Goal: Find specific page/section: Find specific page/section

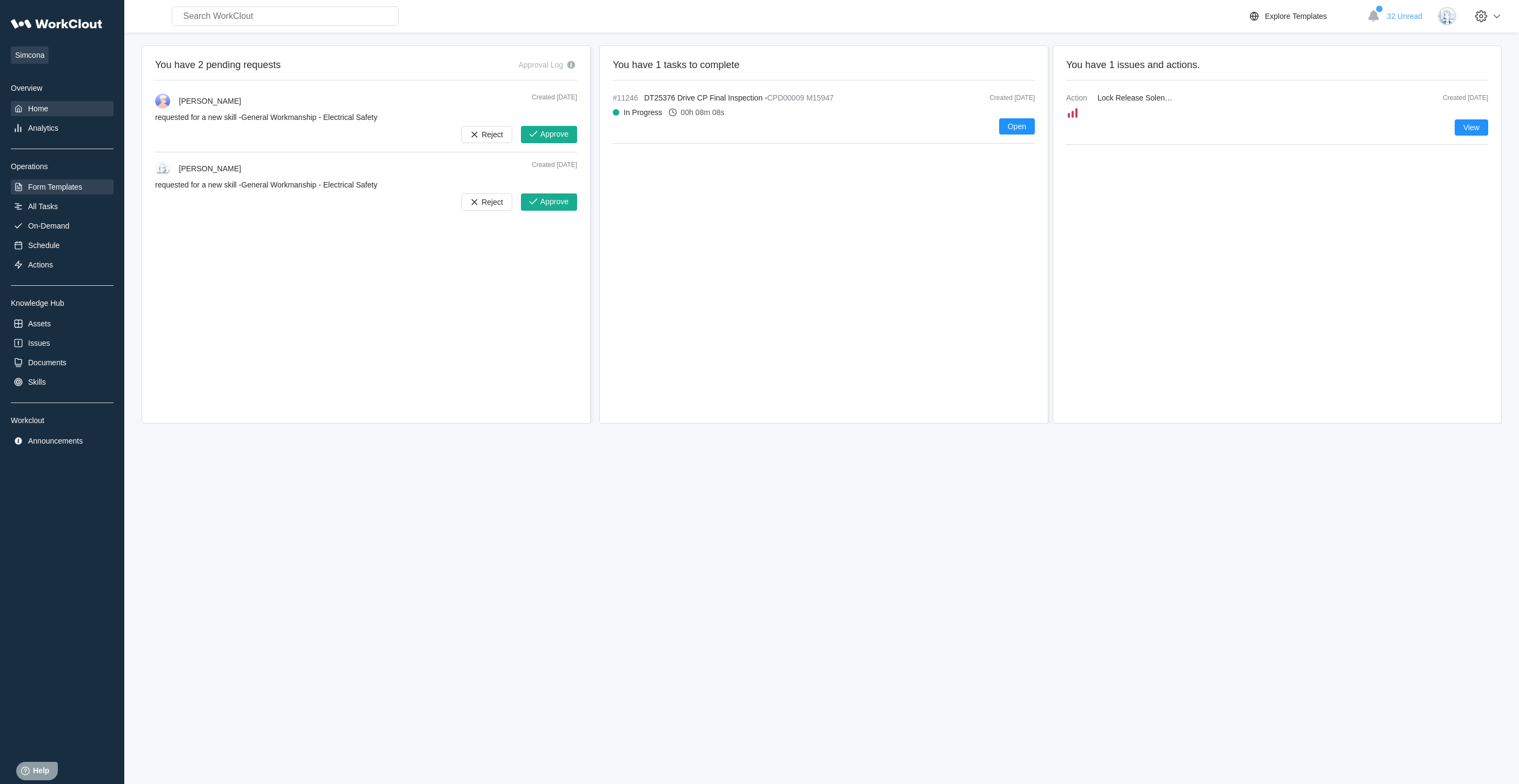
click at [62, 189] on div "Form Templates" at bounding box center [54, 187] width 54 height 8
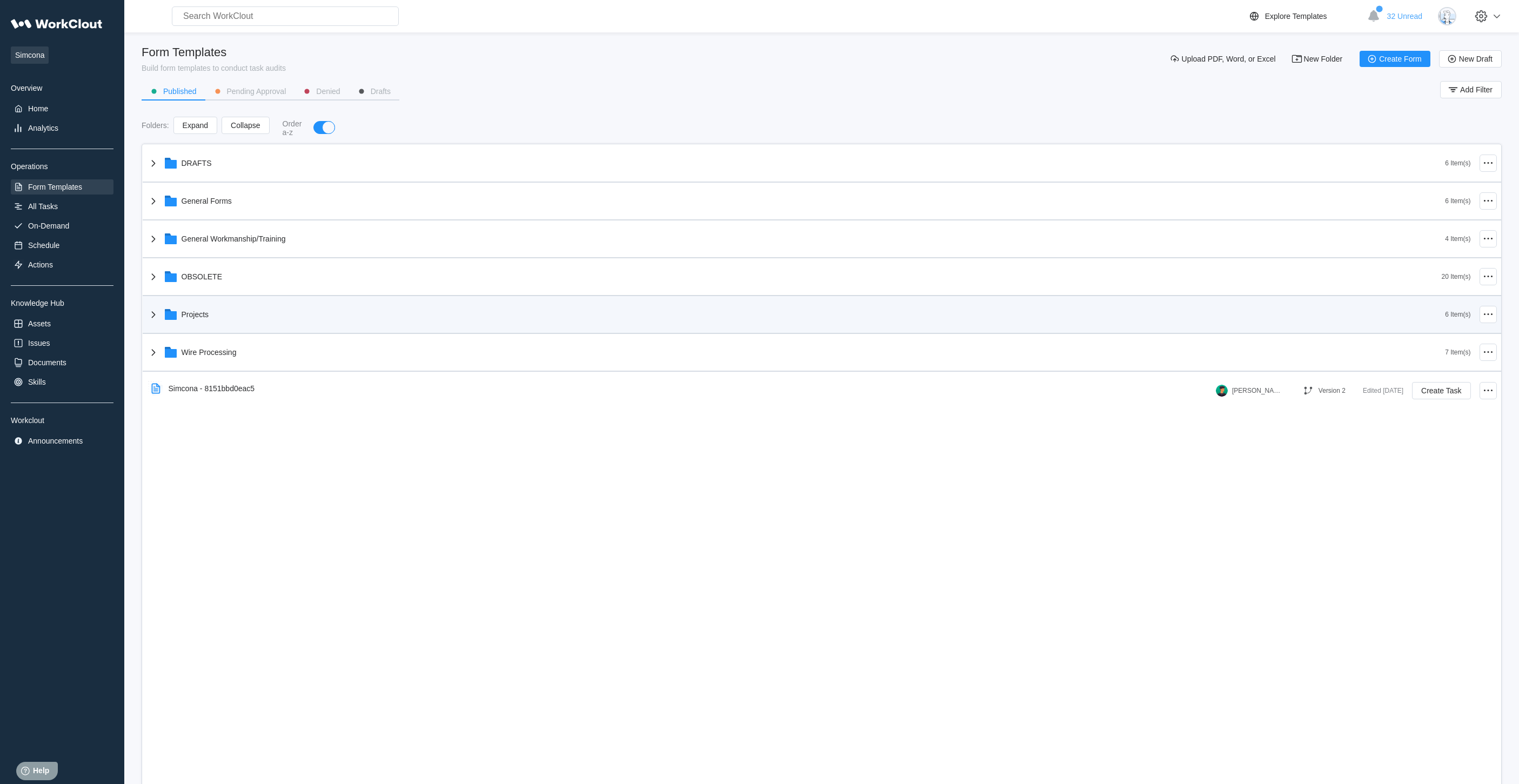
click at [259, 319] on div "Projects" at bounding box center [796, 314] width 1299 height 28
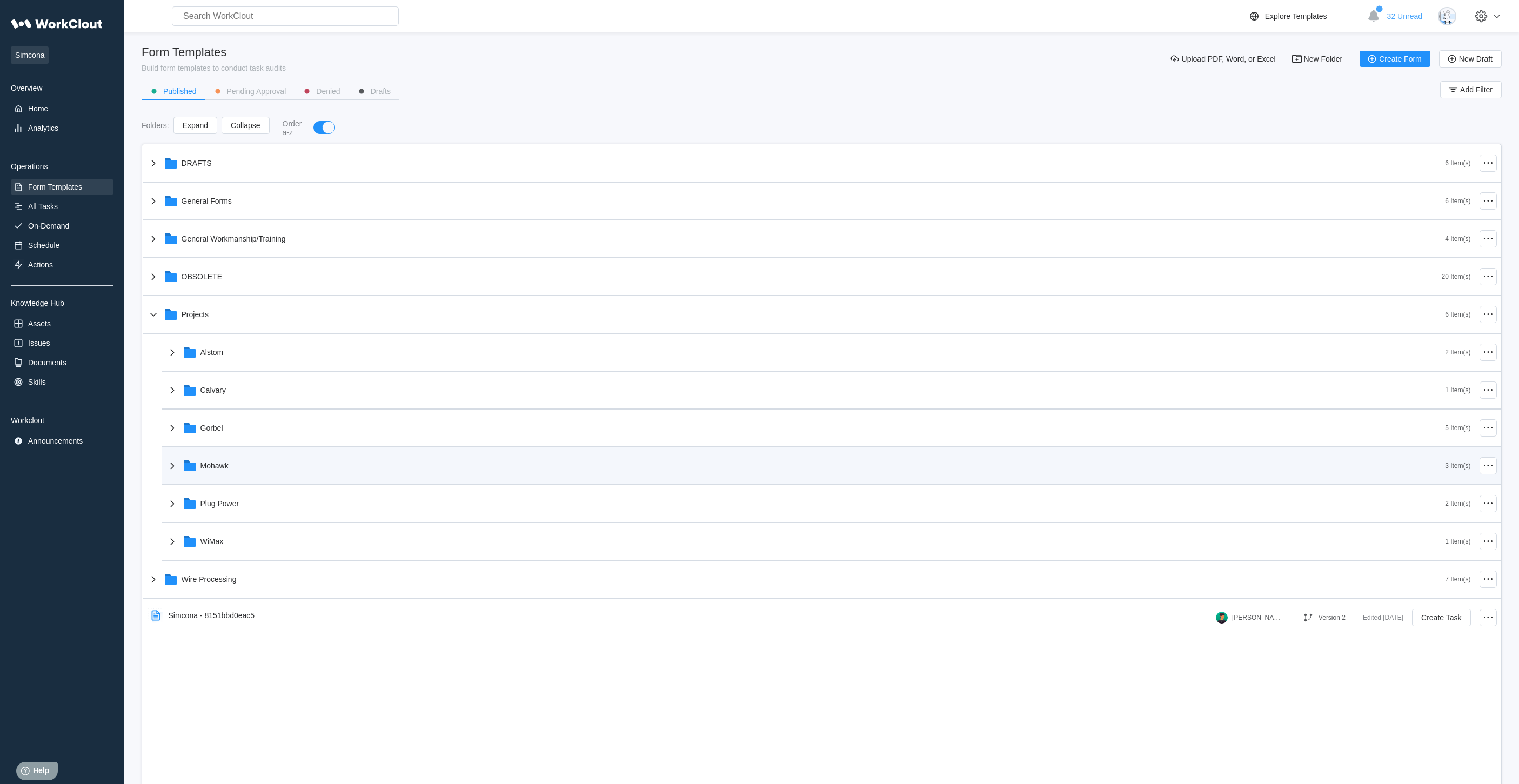
click at [244, 472] on div "Mohawk" at bounding box center [806, 465] width 1279 height 28
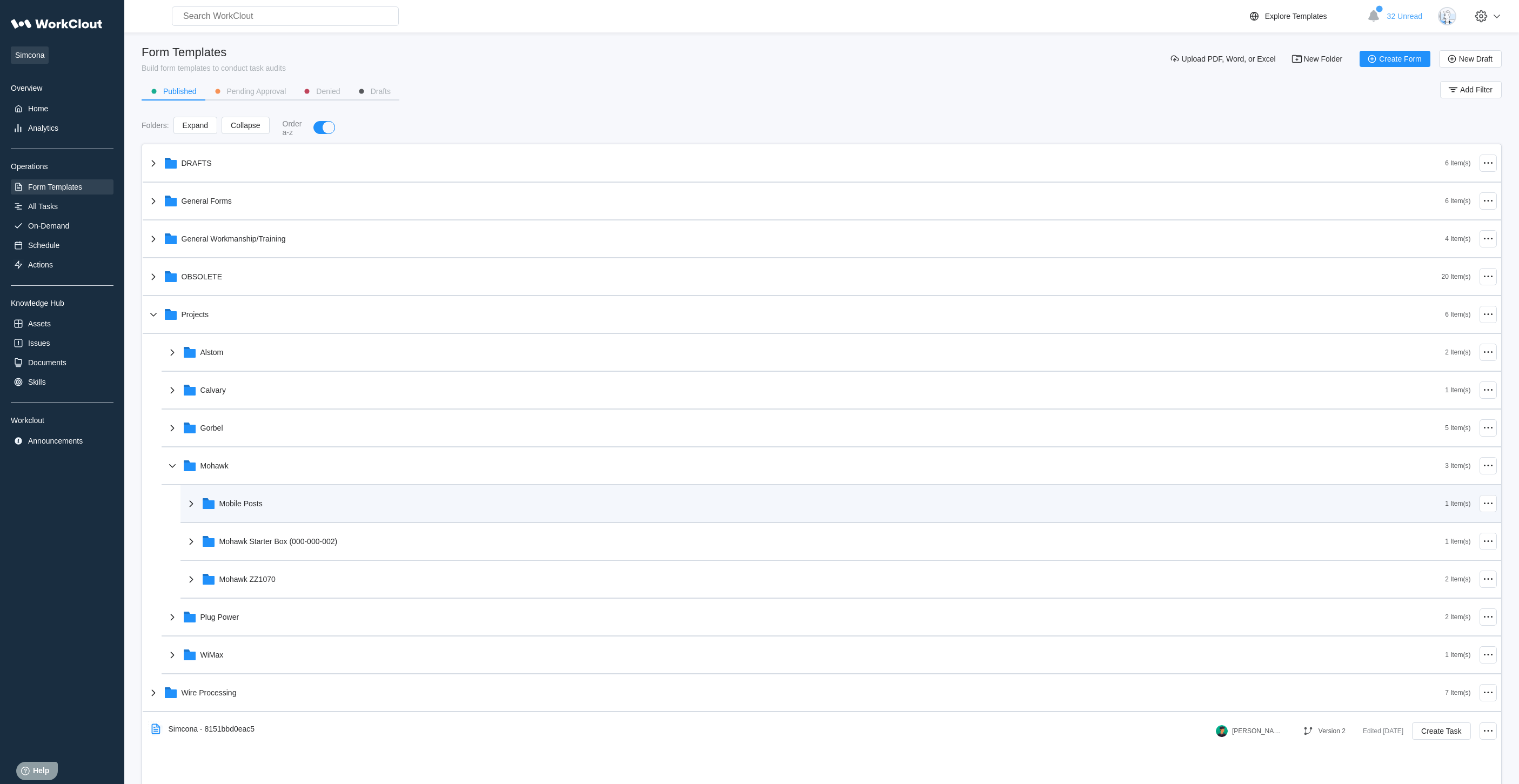
click at [281, 510] on div "Mobile Posts" at bounding box center [815, 503] width 1260 height 28
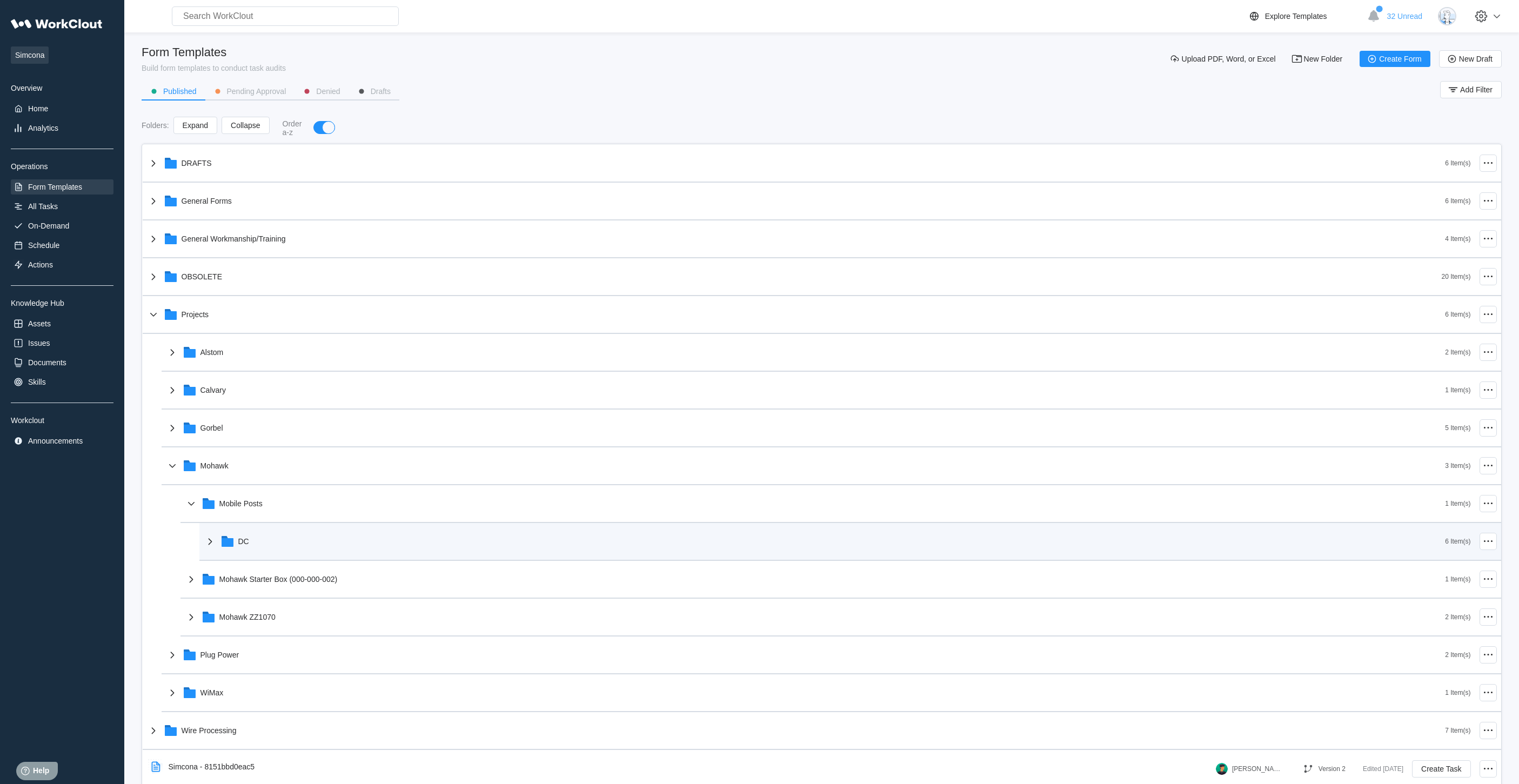
click at [286, 540] on div "DC" at bounding box center [824, 541] width 1242 height 28
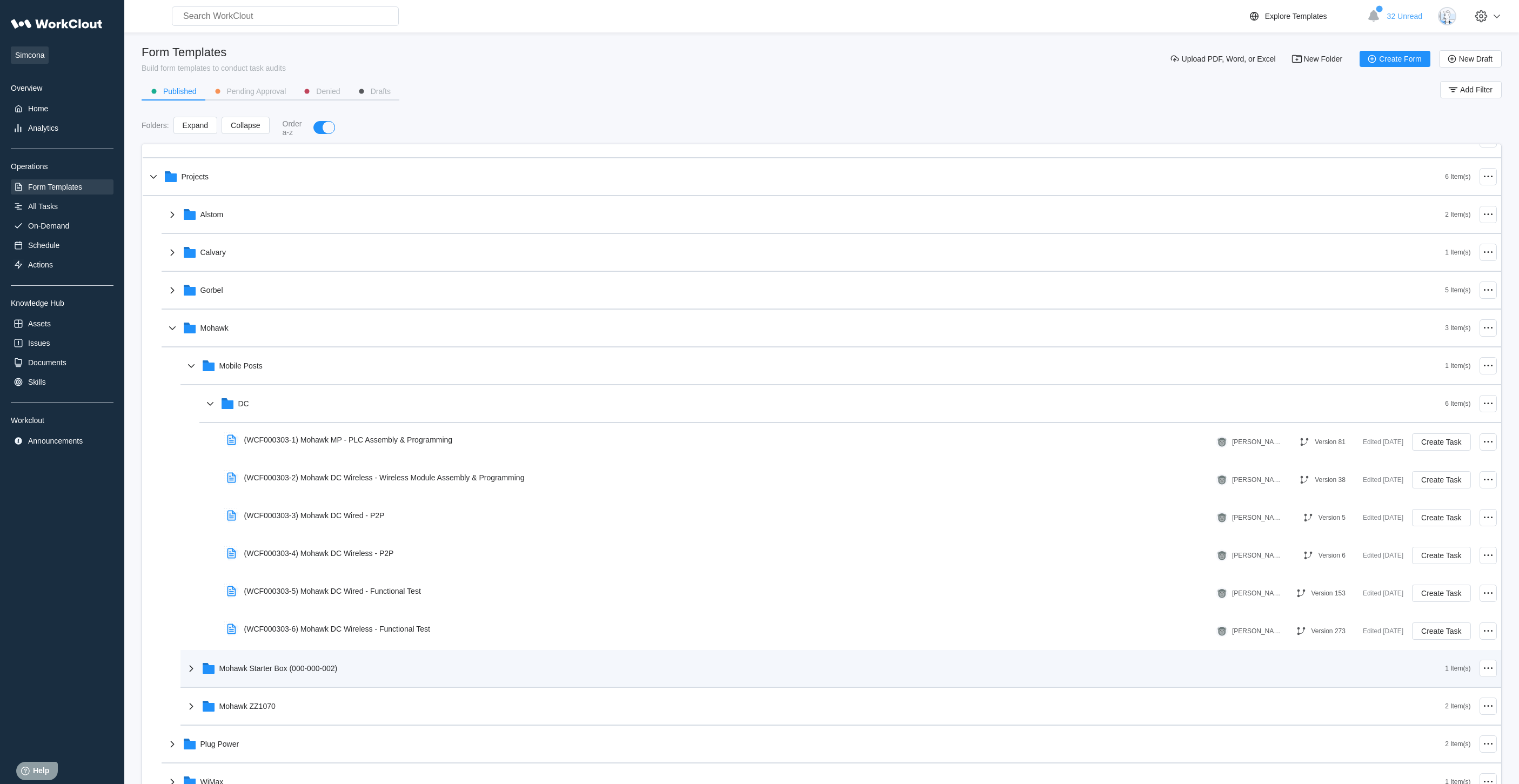
scroll to position [162, 0]
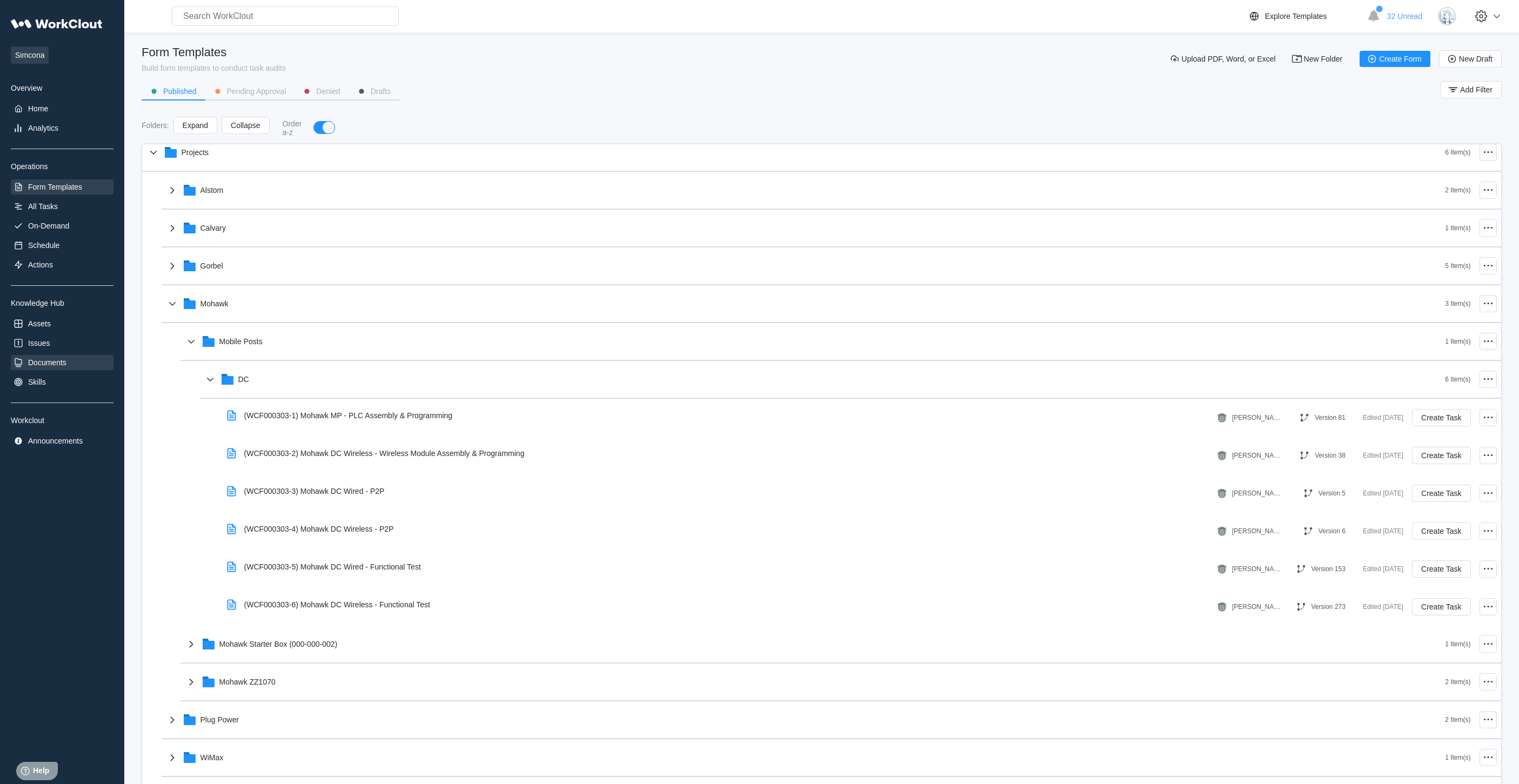
click at [44, 356] on div "Documents" at bounding box center [62, 362] width 102 height 15
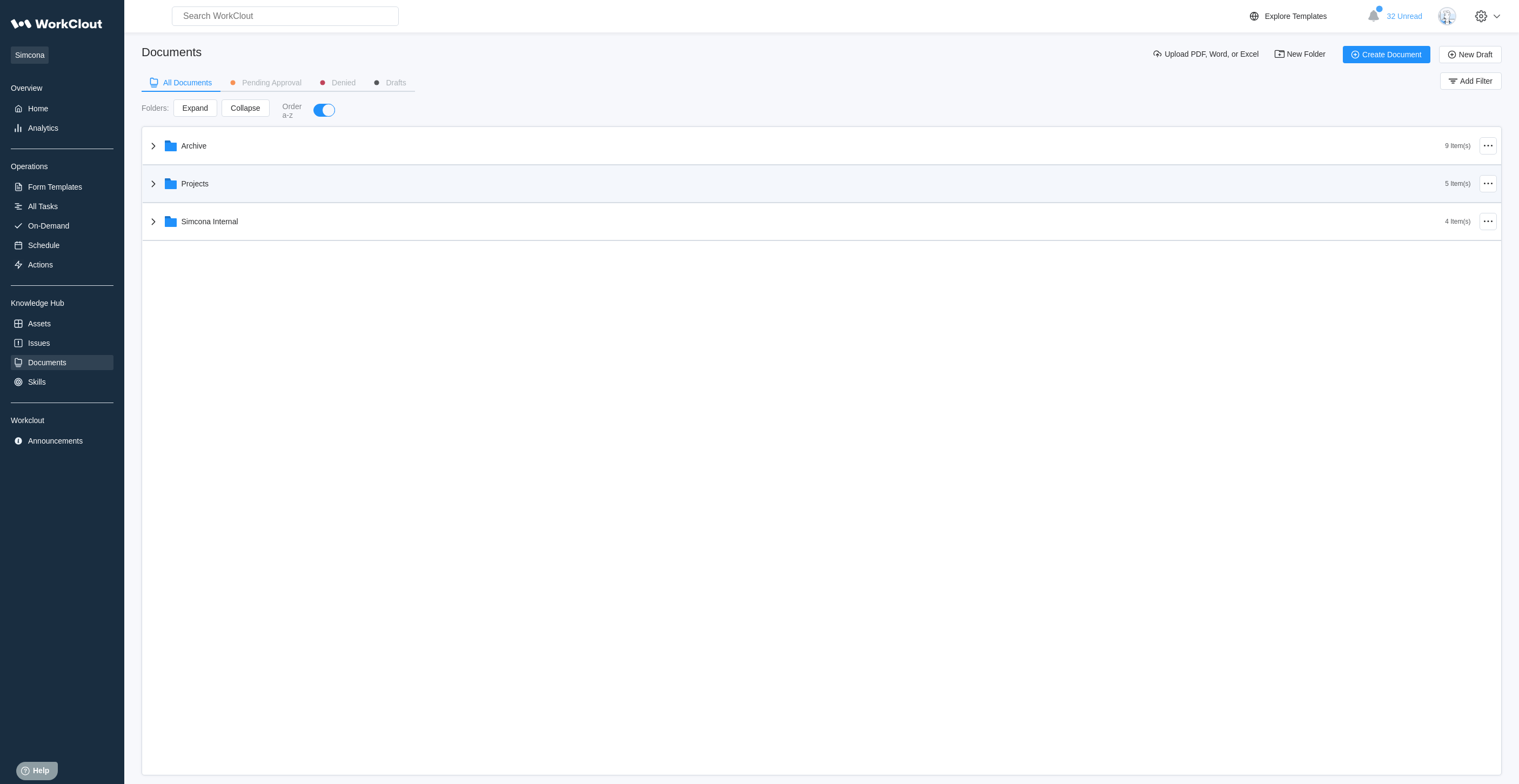
click at [237, 174] on div "Projects" at bounding box center [796, 183] width 1299 height 28
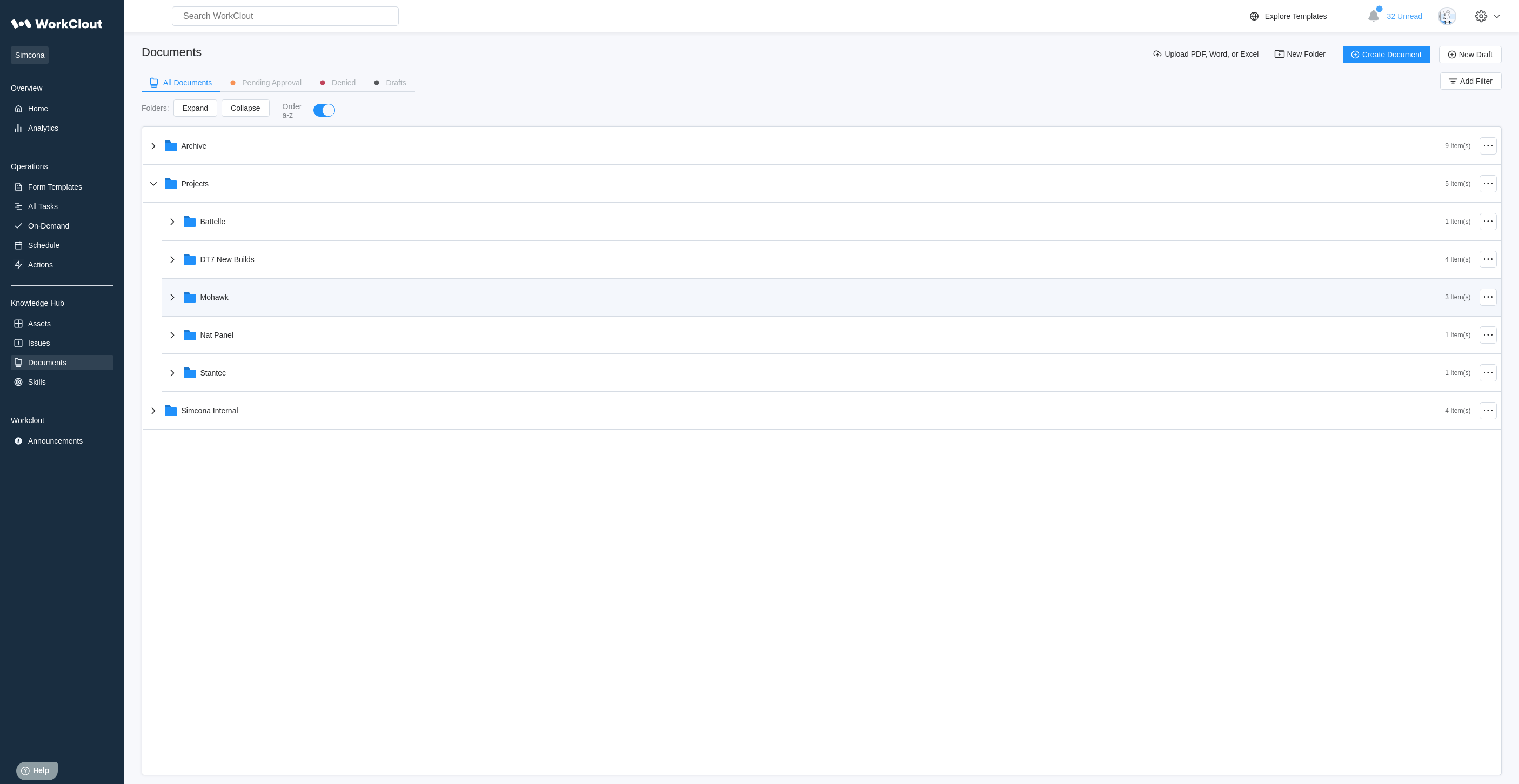
click at [237, 294] on div "Mohawk" at bounding box center [806, 297] width 1279 height 28
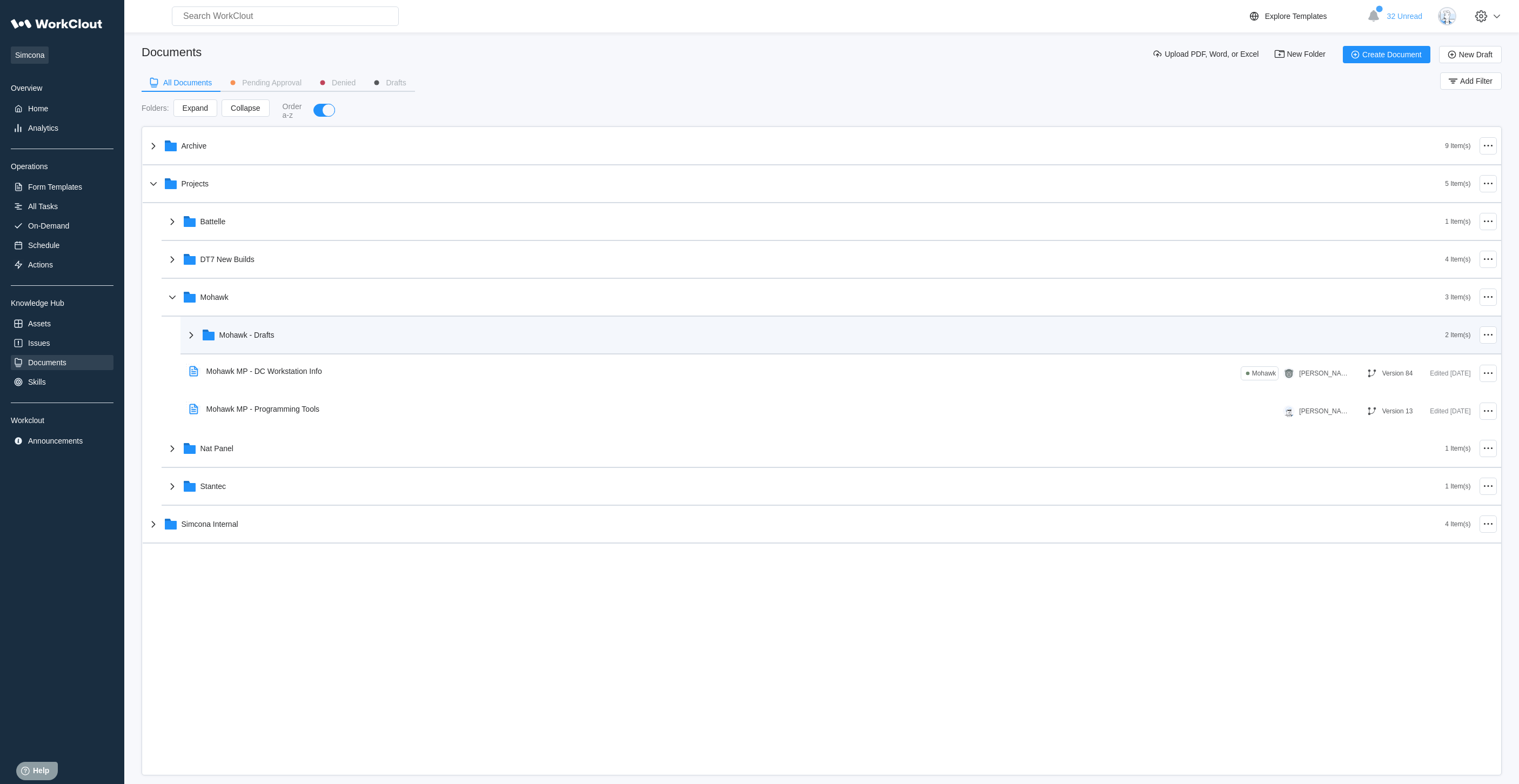
click at [311, 338] on div "Mohawk - Drafts" at bounding box center [815, 334] width 1260 height 28
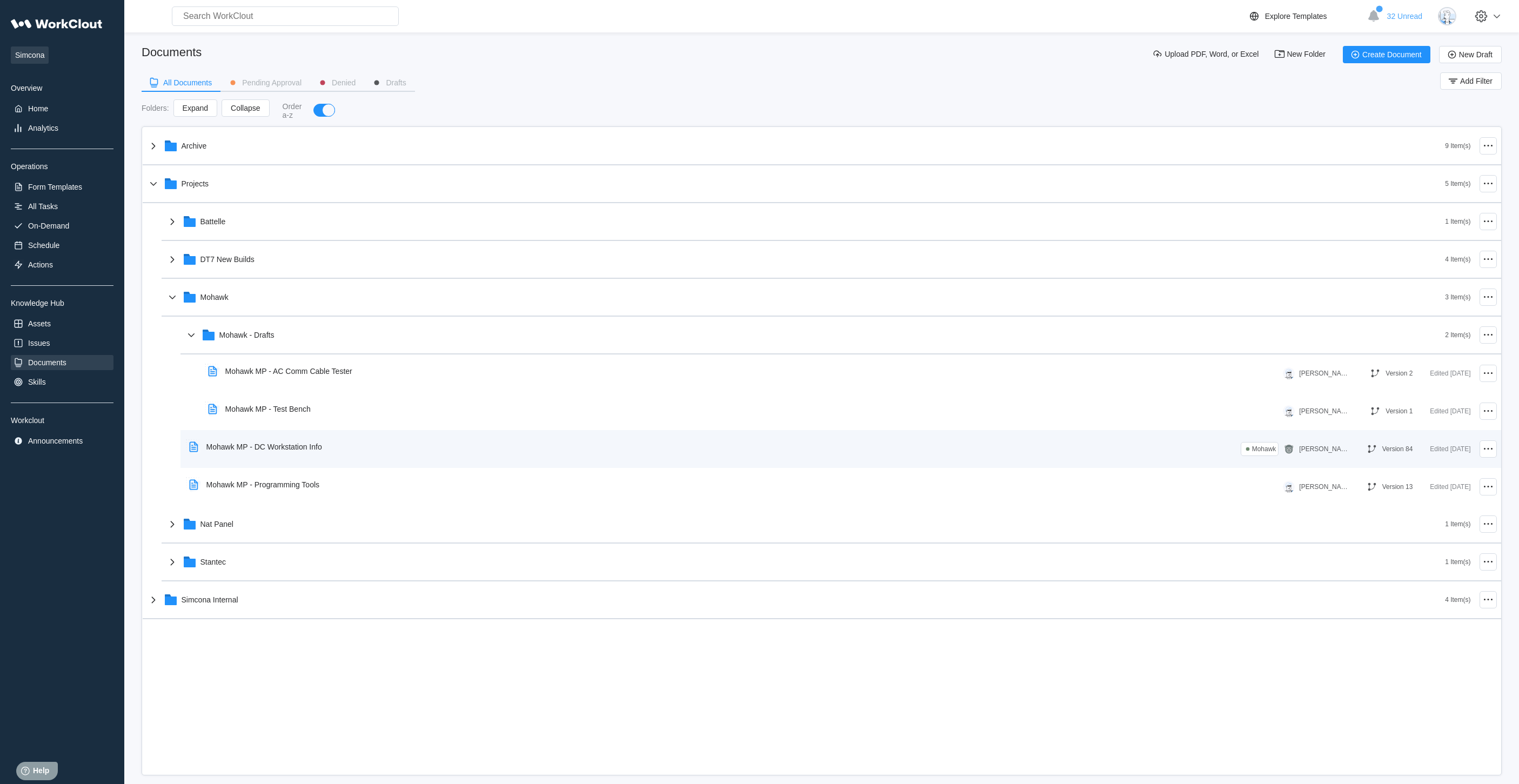
click at [310, 434] on div "Mohawk MP - DC Workstation Info" at bounding box center [257, 446] width 146 height 25
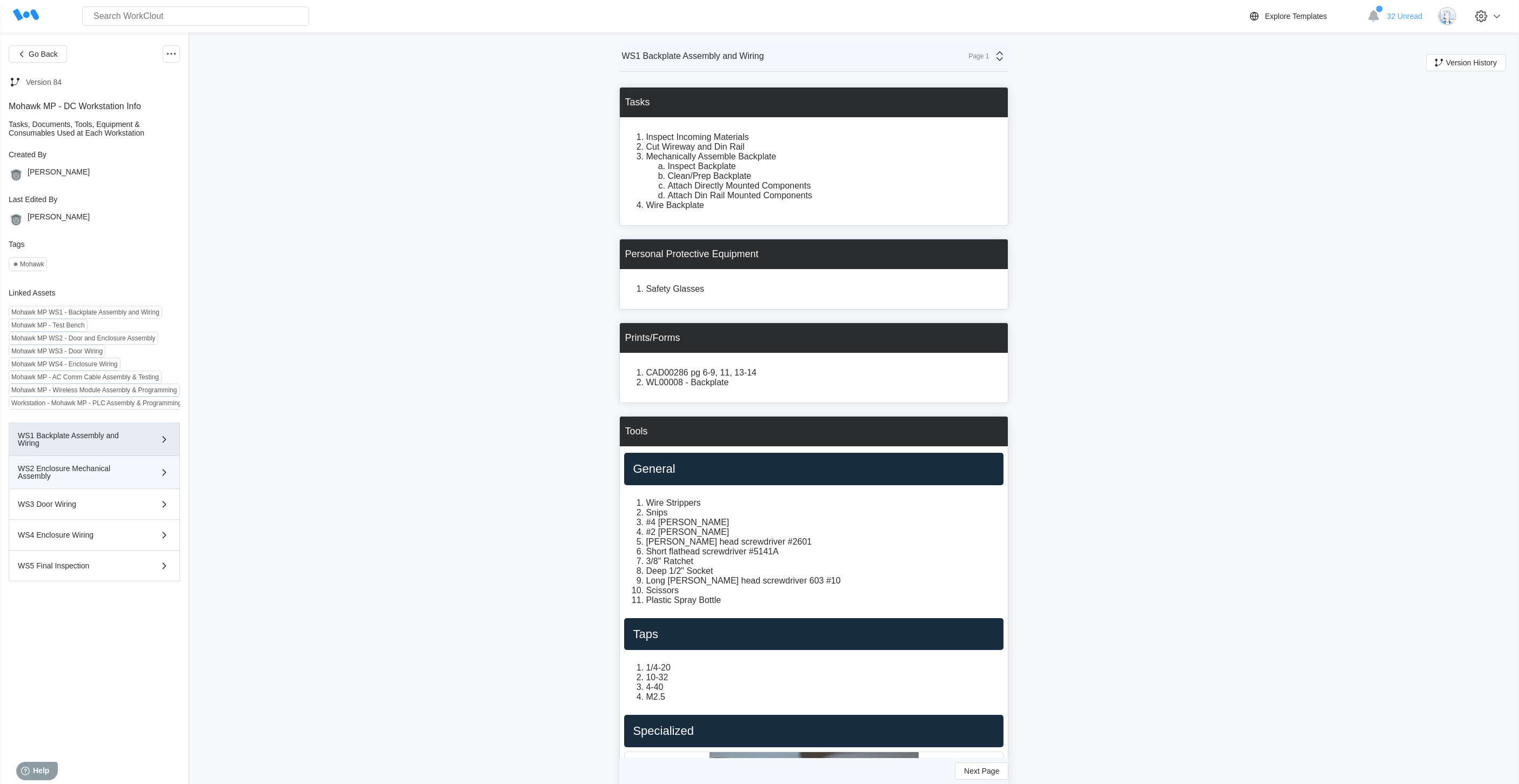
click at [97, 475] on div "WS2 Enclosure Mechanical Assembly" at bounding box center [79, 472] width 122 height 15
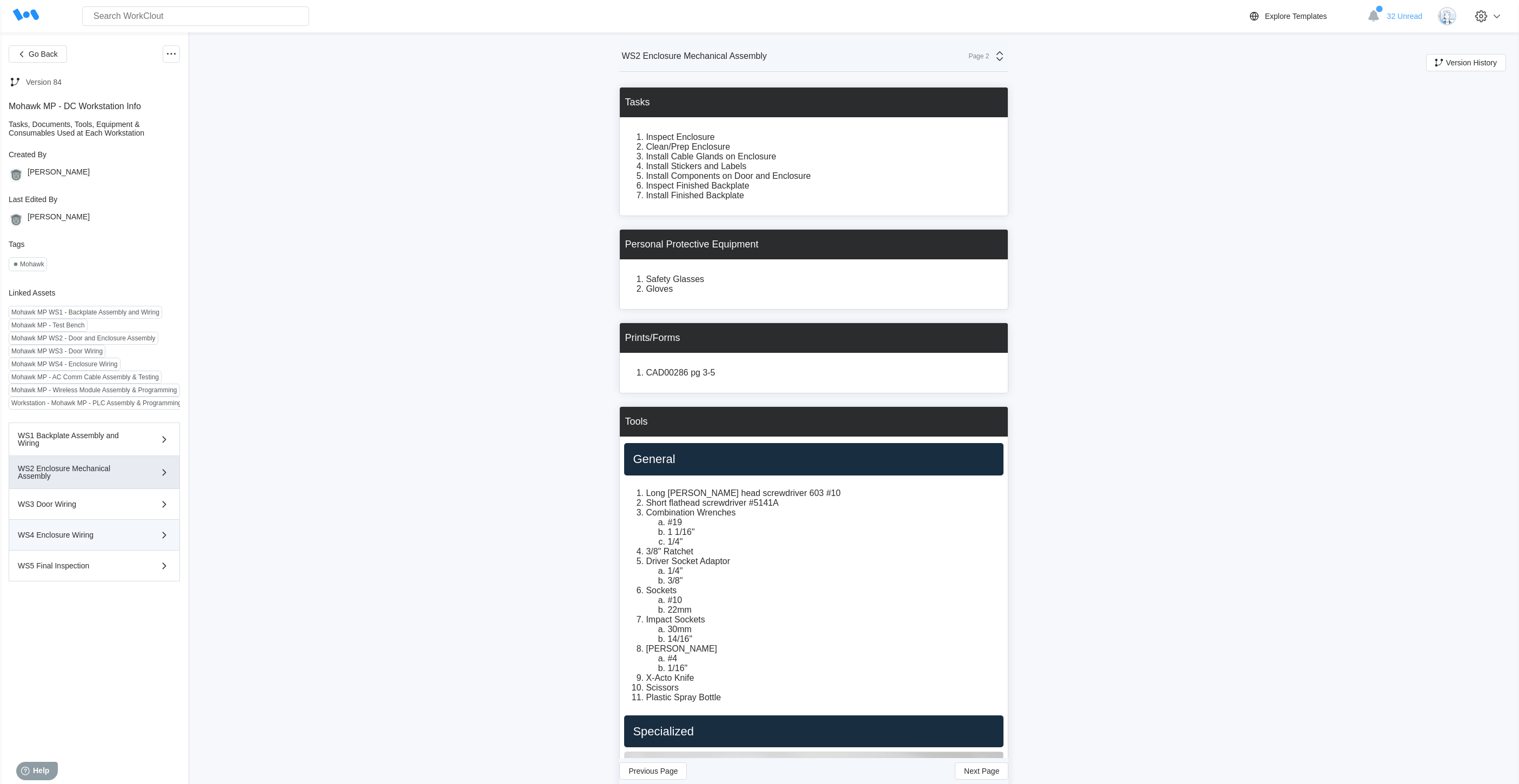
click at [108, 530] on div "WS4 Enclosure Wiring" at bounding box center [95, 535] width 153 height 13
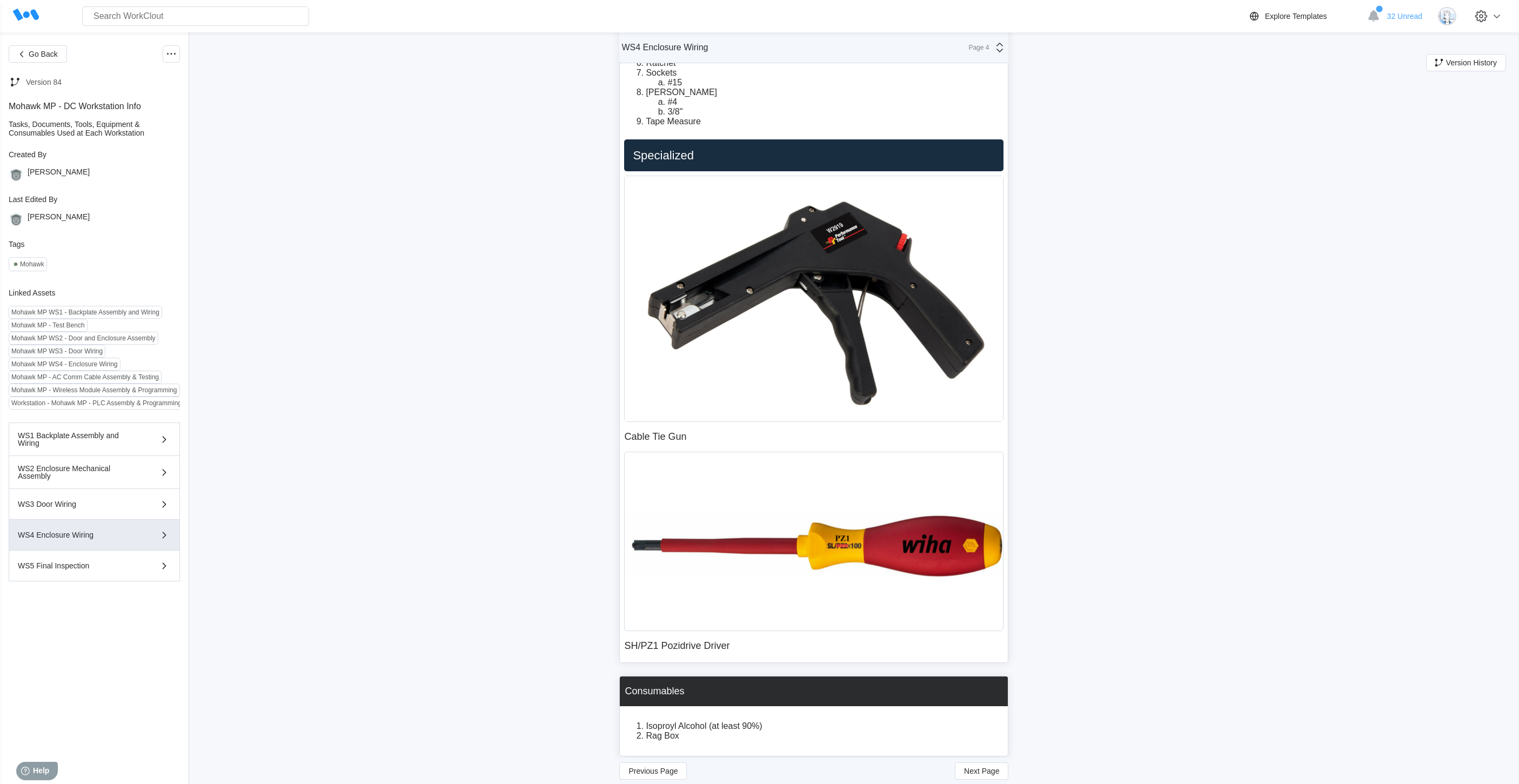
scroll to position [540, 0]
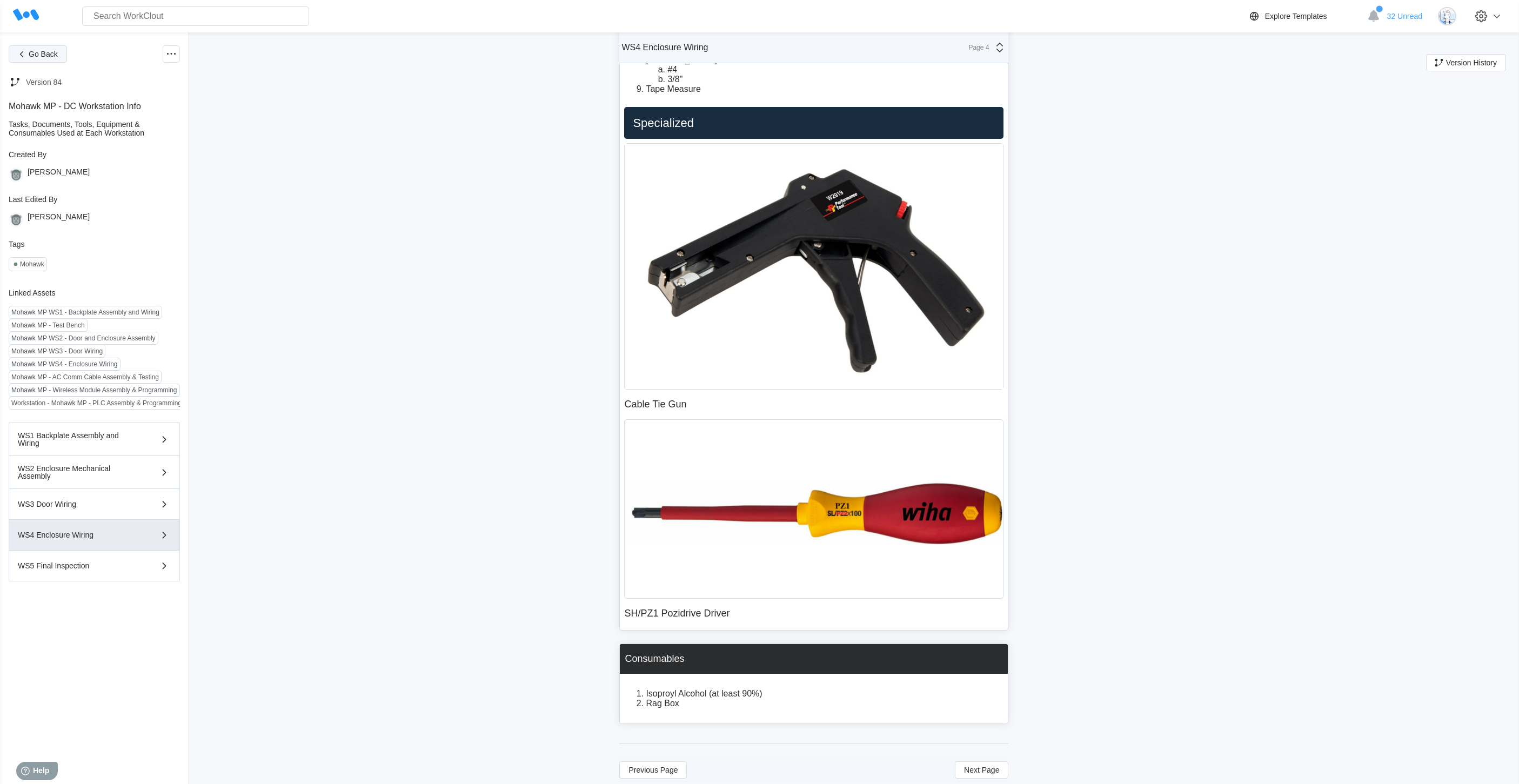
click at [33, 56] on span "Go Back" at bounding box center [43, 54] width 29 height 8
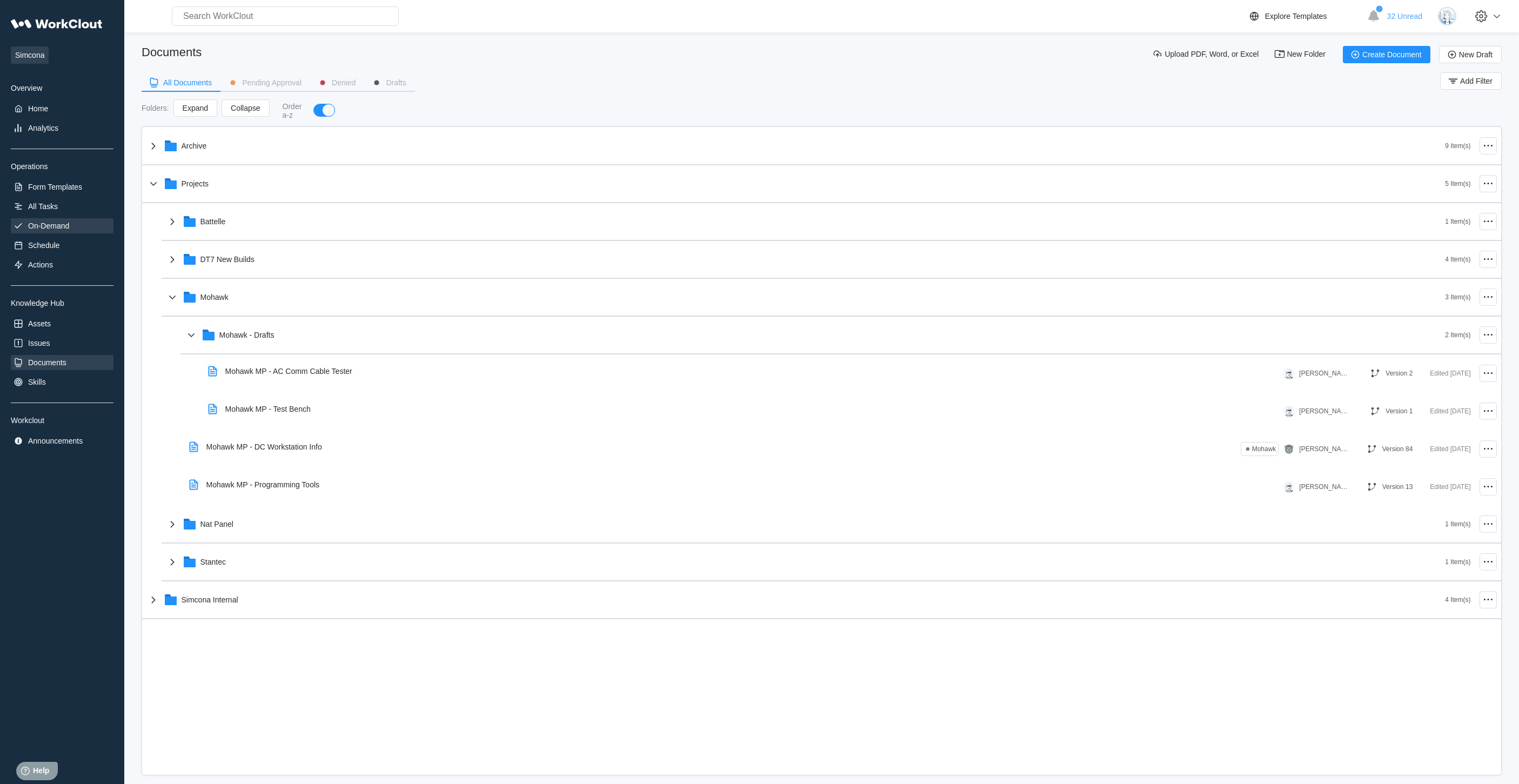
click at [36, 229] on div "On-Demand" at bounding box center [48, 225] width 41 height 8
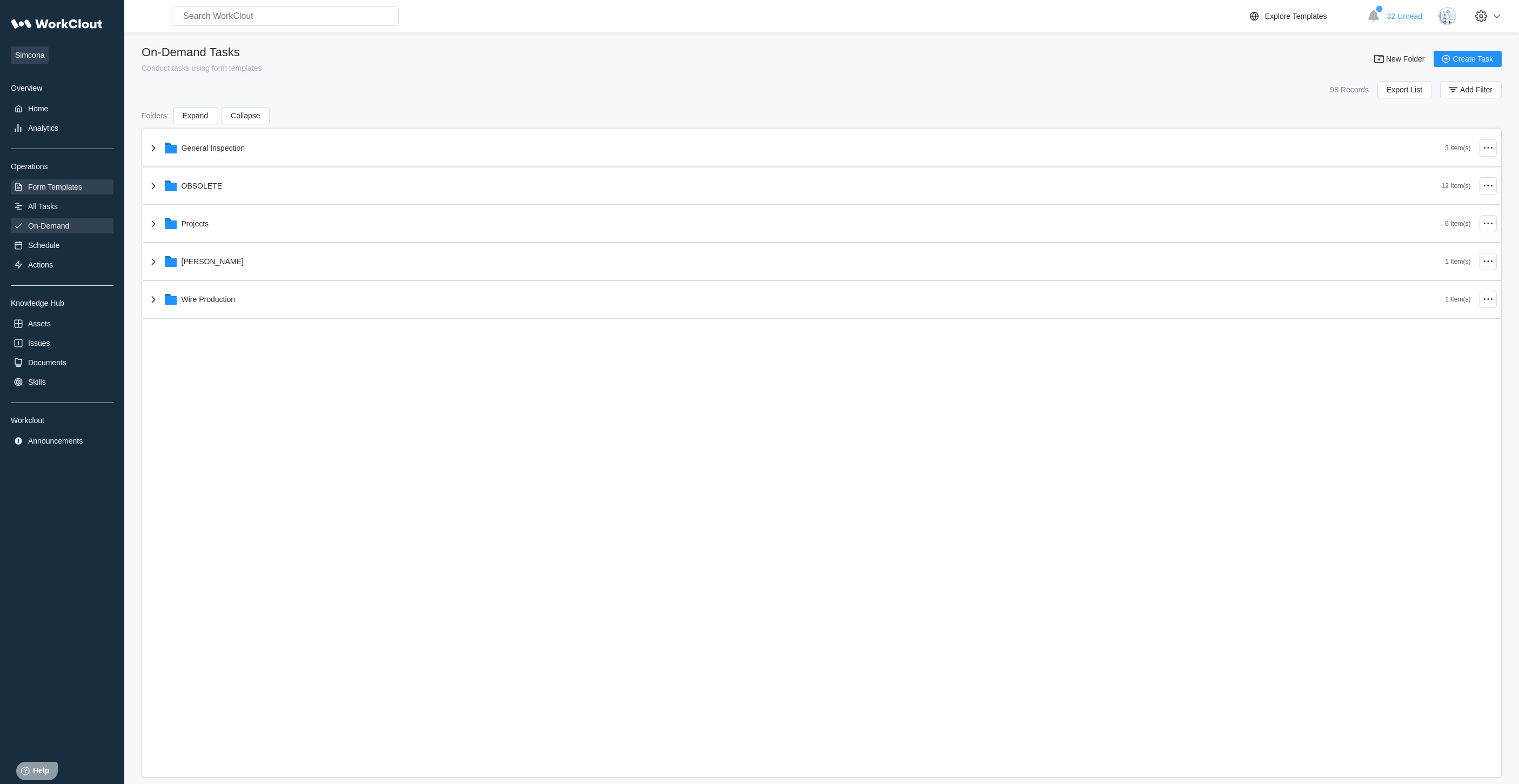
click at [59, 187] on div "Form Templates" at bounding box center [54, 187] width 54 height 8
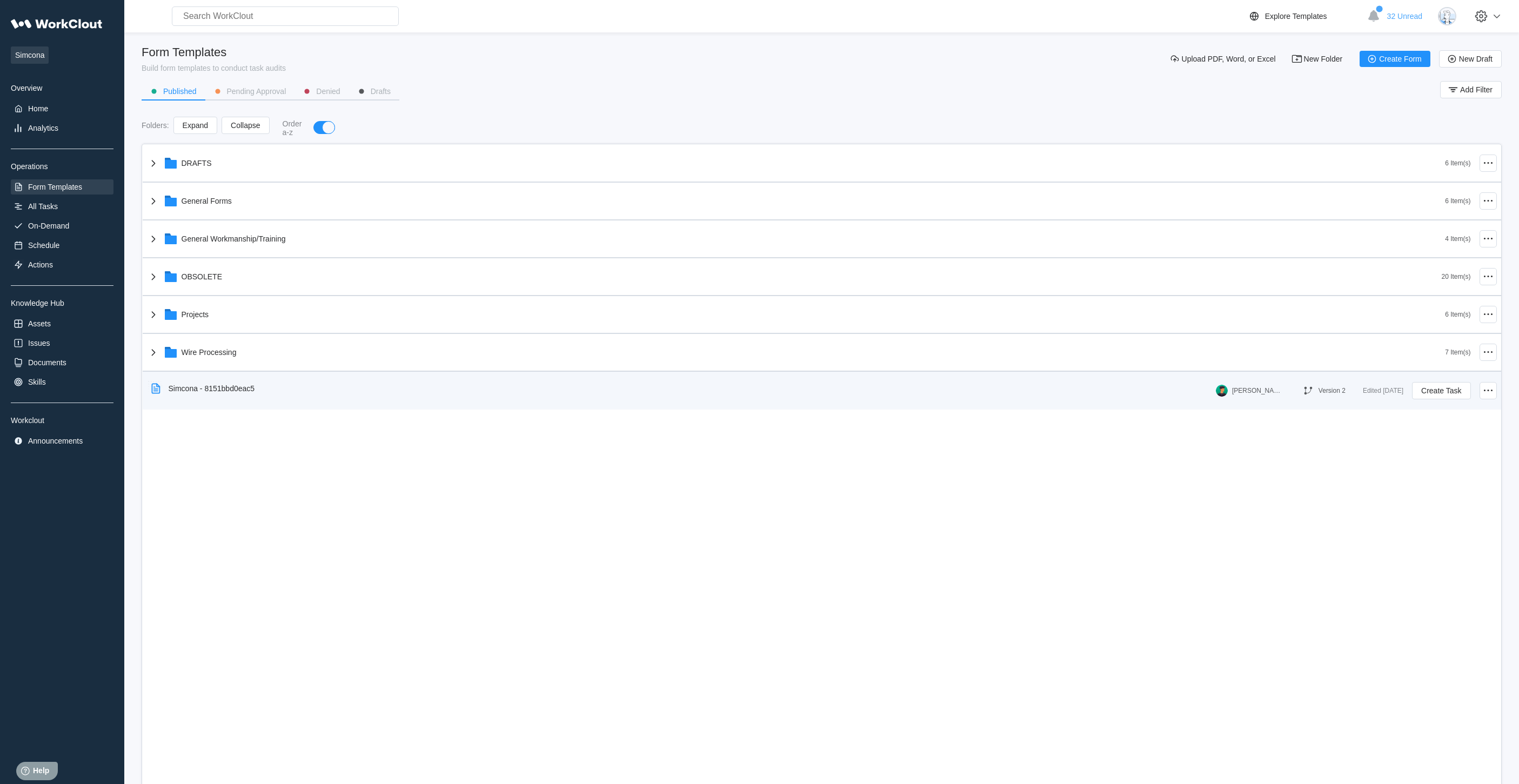
click at [270, 392] on div "Simcona - 8151bbd0eac5" at bounding box center [681, 388] width 1069 height 25
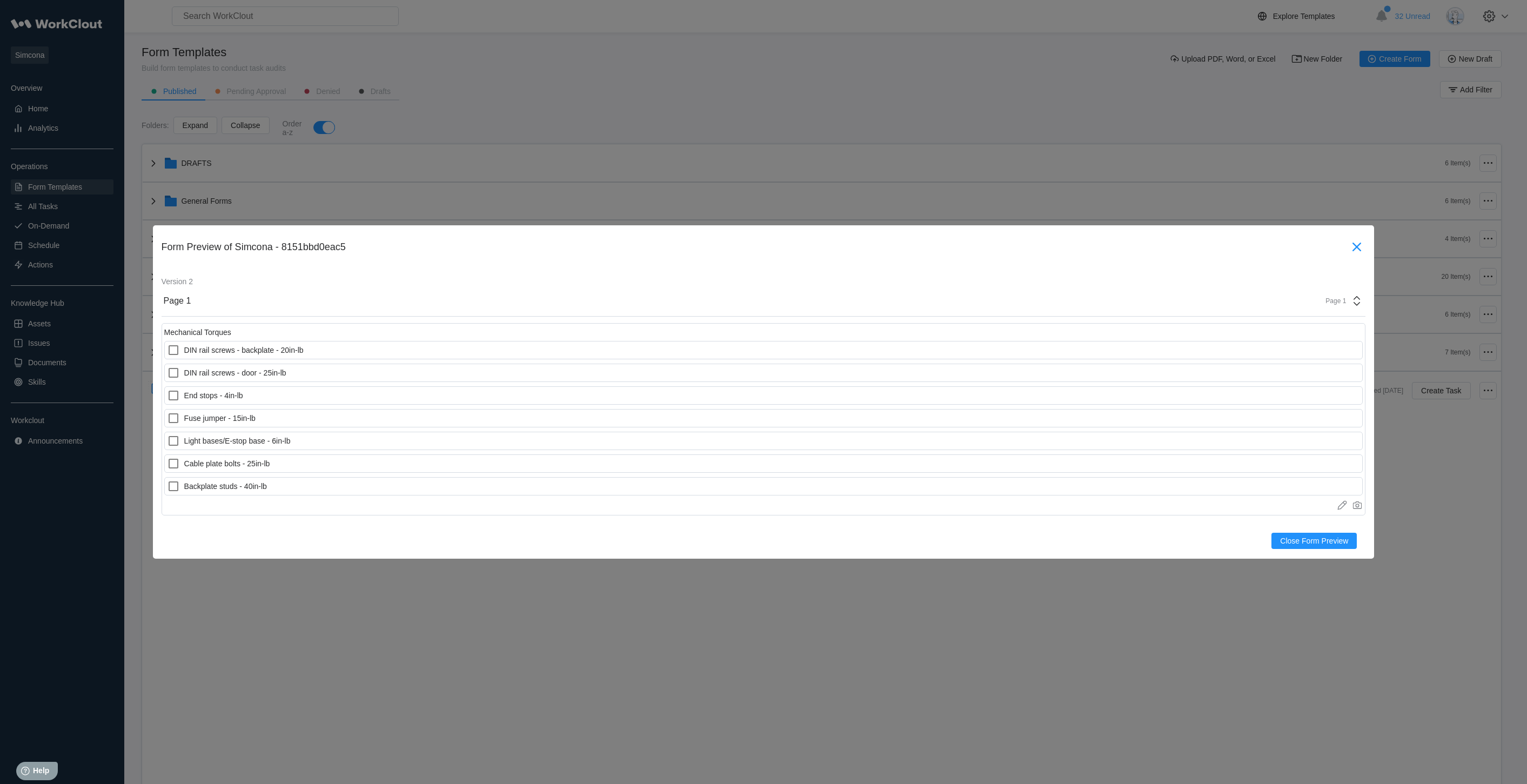
click at [1351, 250] on icon at bounding box center [1357, 247] width 17 height 17
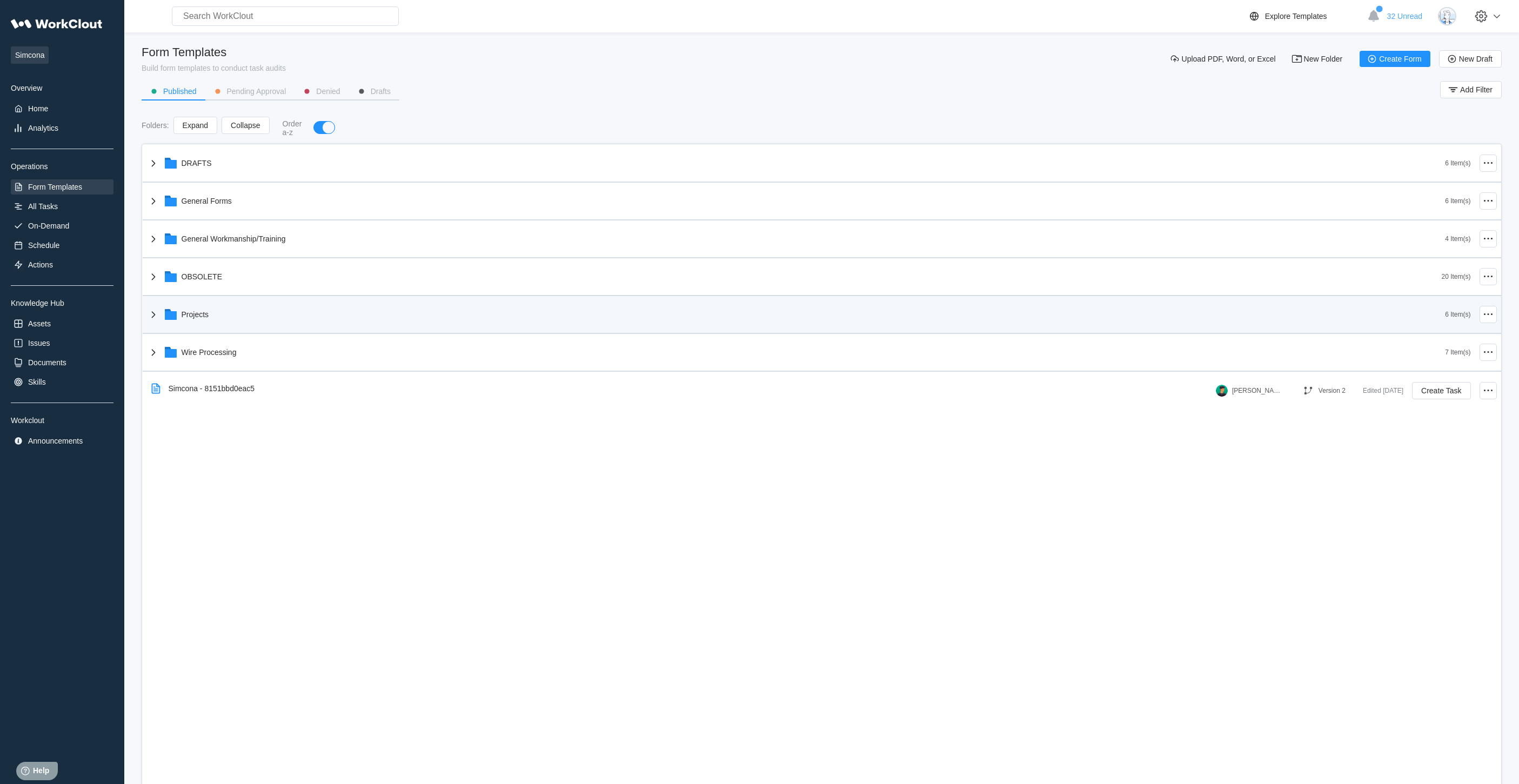
click at [212, 310] on div "Projects" at bounding box center [796, 314] width 1299 height 28
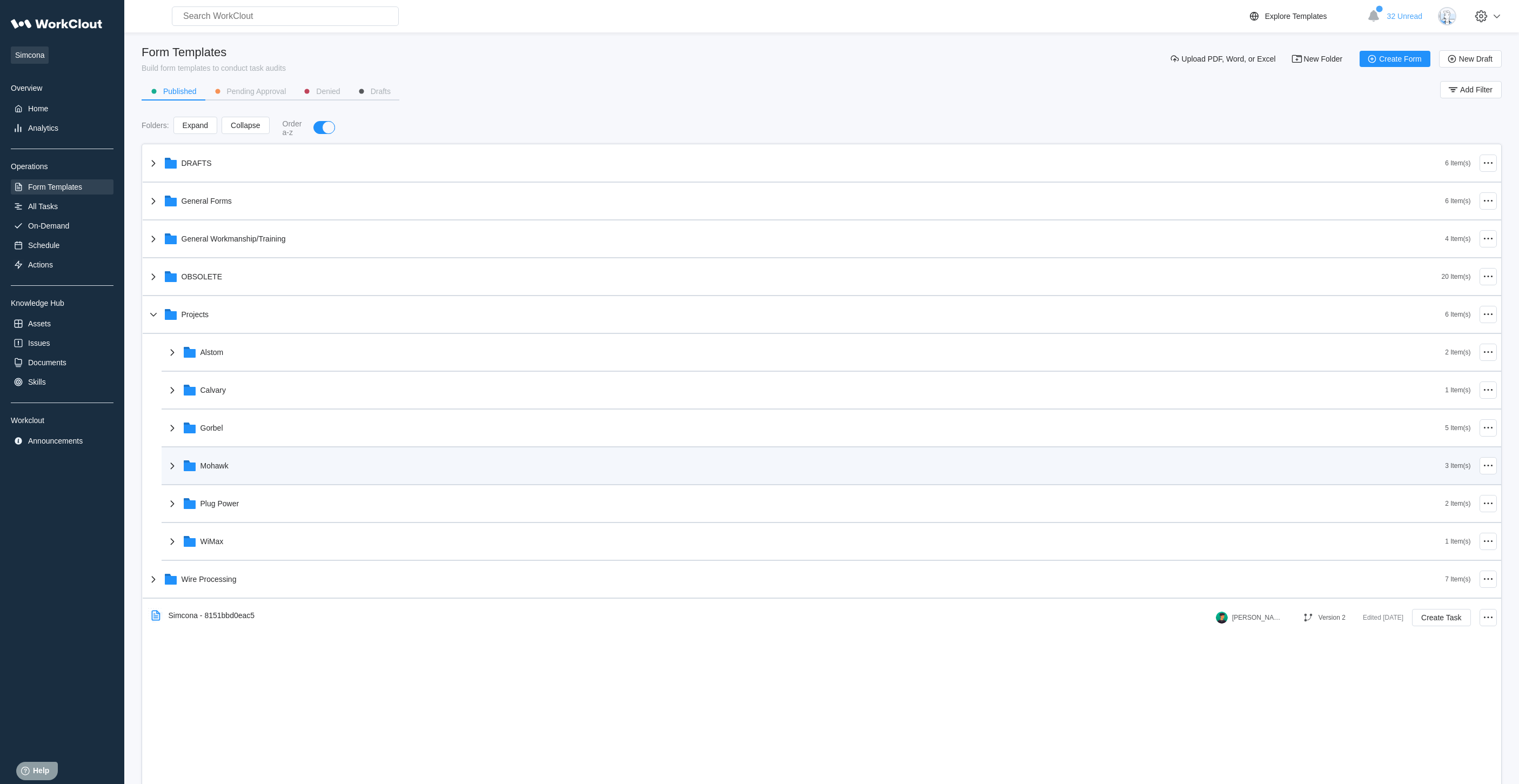
click at [228, 476] on div "Mohawk" at bounding box center [806, 465] width 1279 height 28
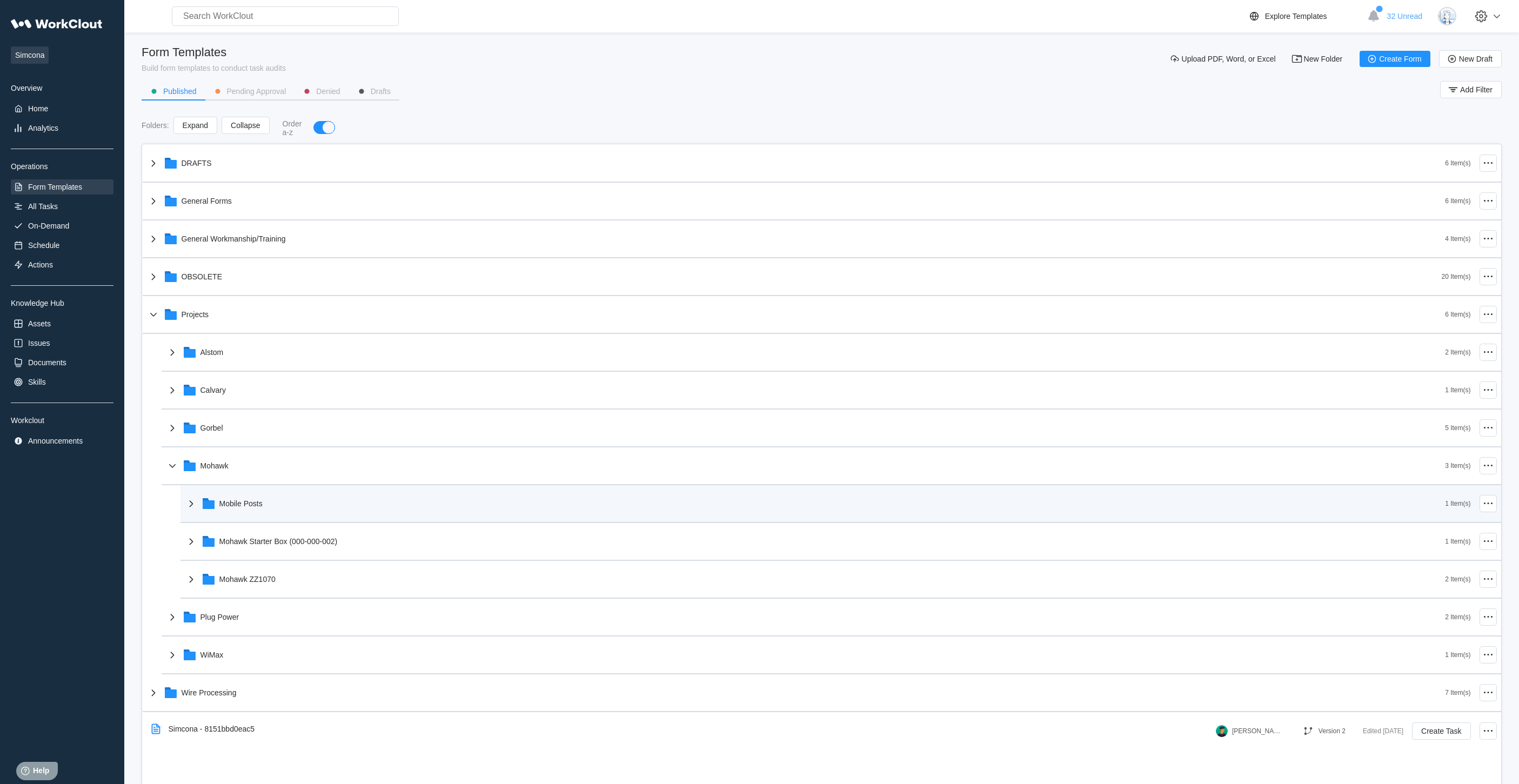
click at [275, 512] on div "Mobile Posts" at bounding box center [815, 503] width 1260 height 28
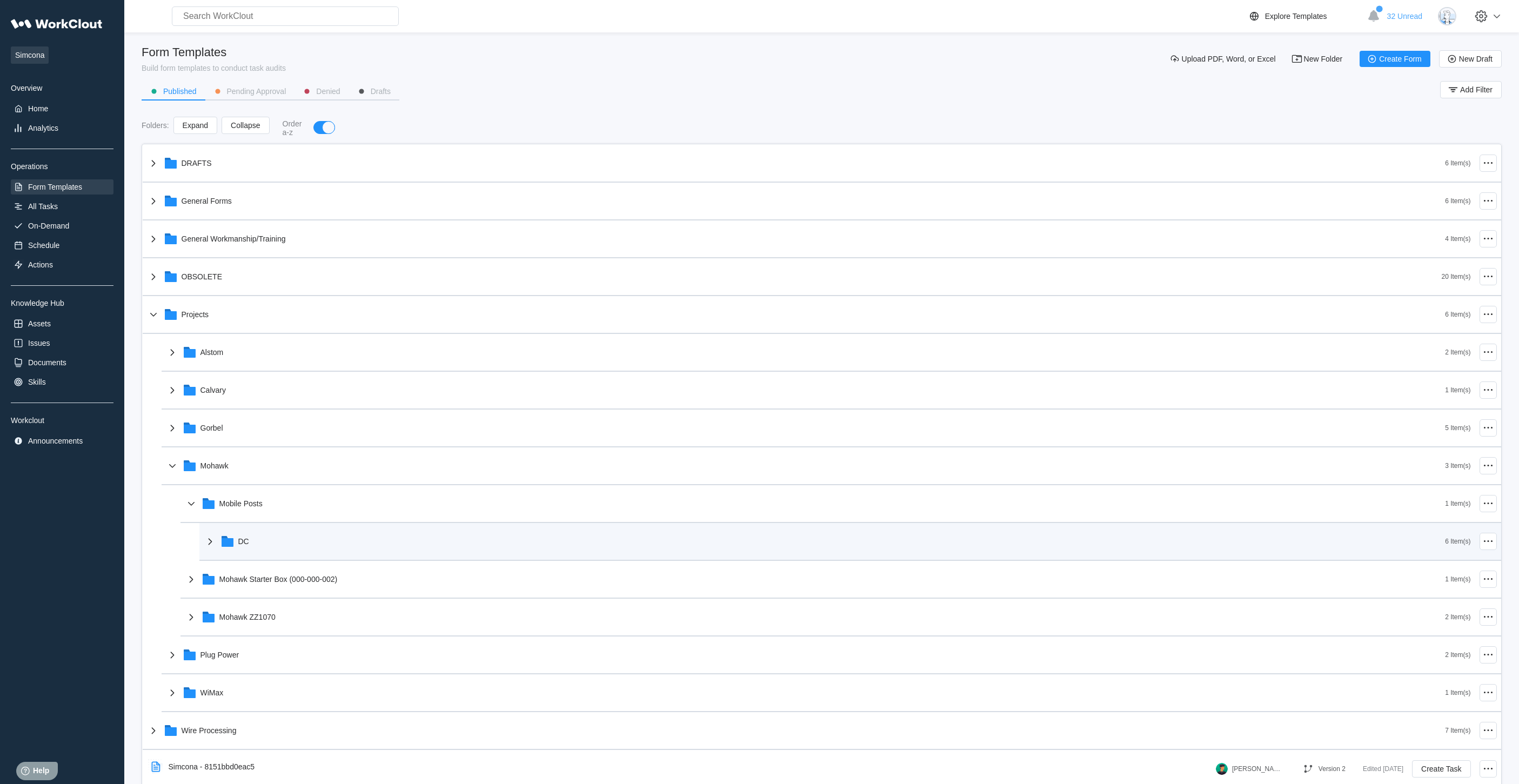
click at [280, 548] on div "DC" at bounding box center [824, 541] width 1242 height 28
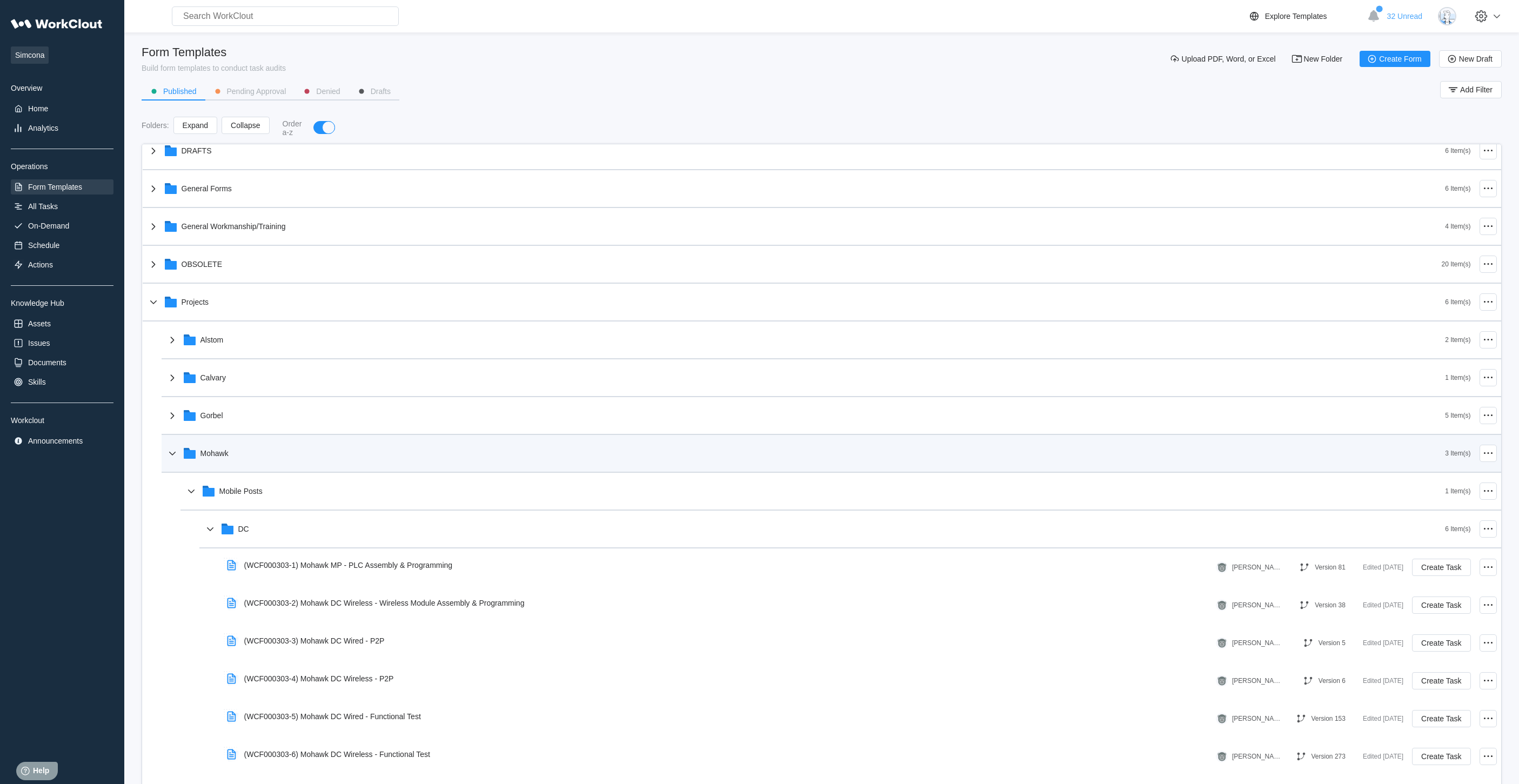
scroll to position [6, 0]
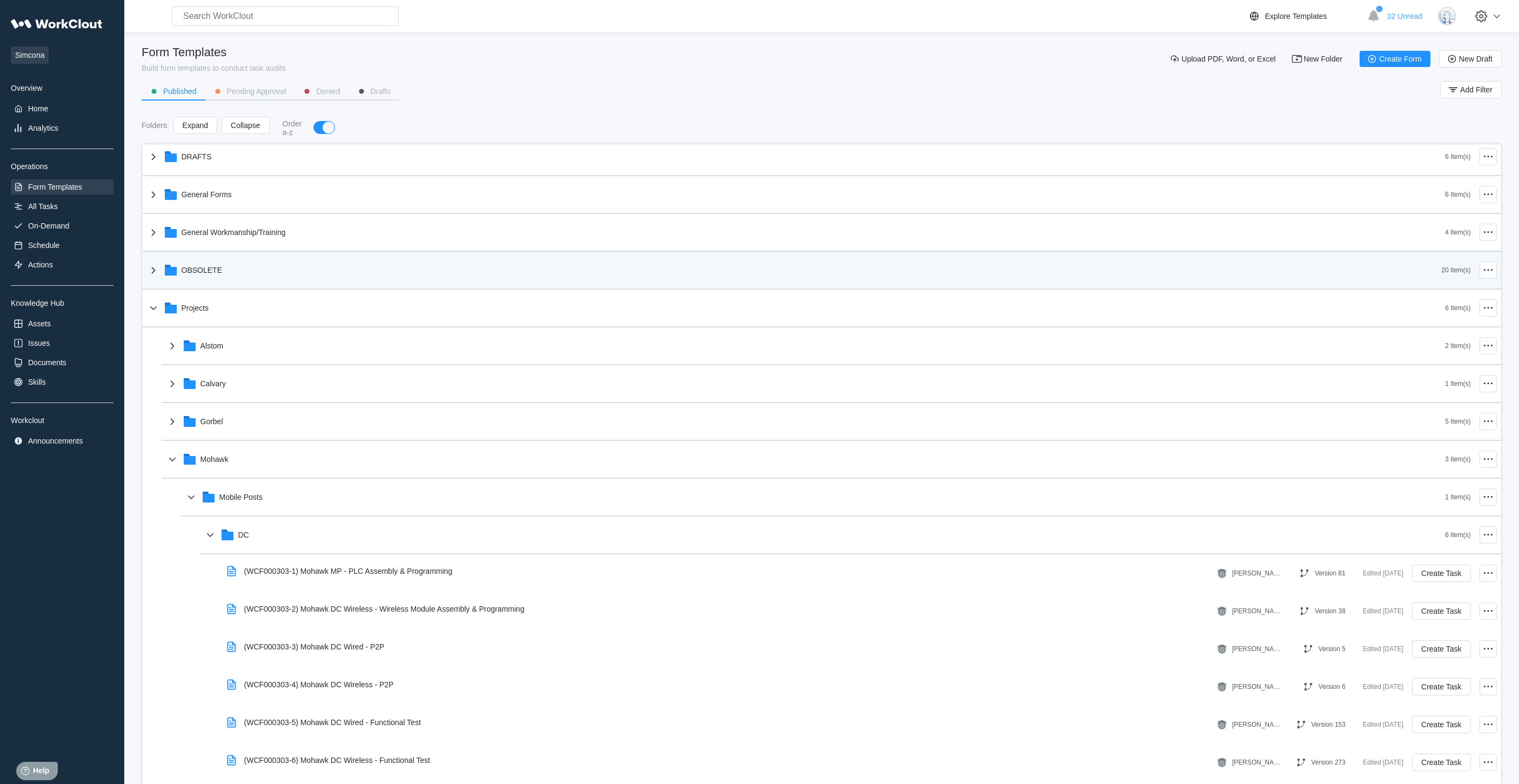
click at [216, 270] on div "OBSOLETE" at bounding box center [202, 270] width 41 height 8
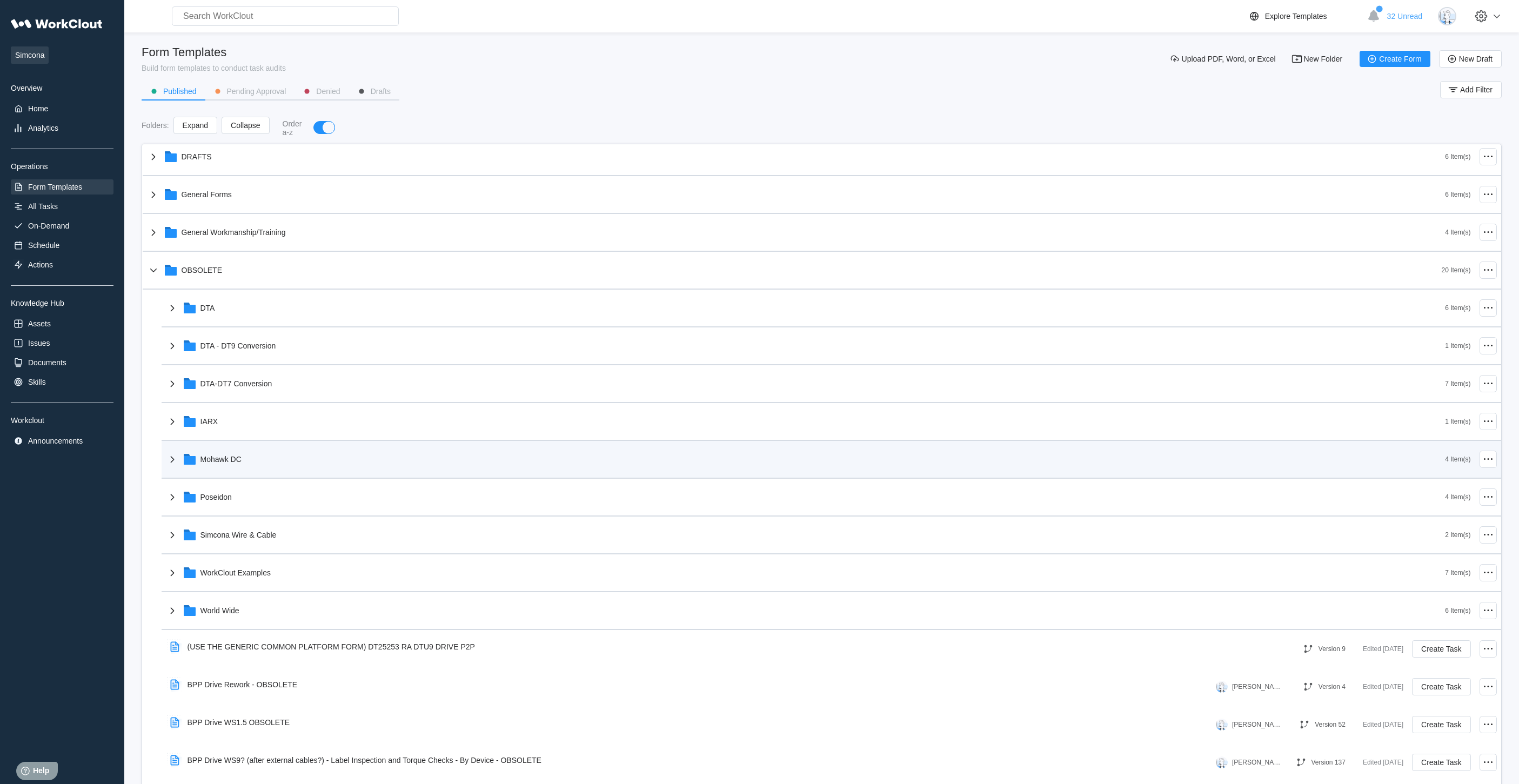
click at [255, 463] on div "Mohawk DC" at bounding box center [806, 459] width 1279 height 28
